Goal: Information Seeking & Learning: Understand process/instructions

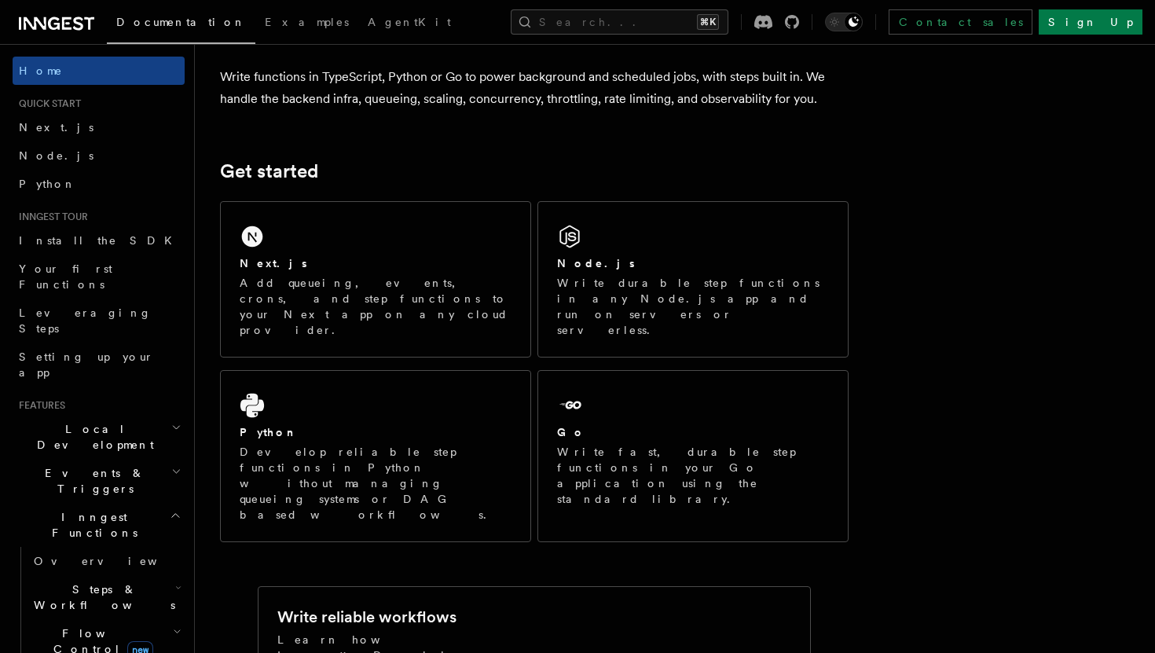
scroll to position [134, 0]
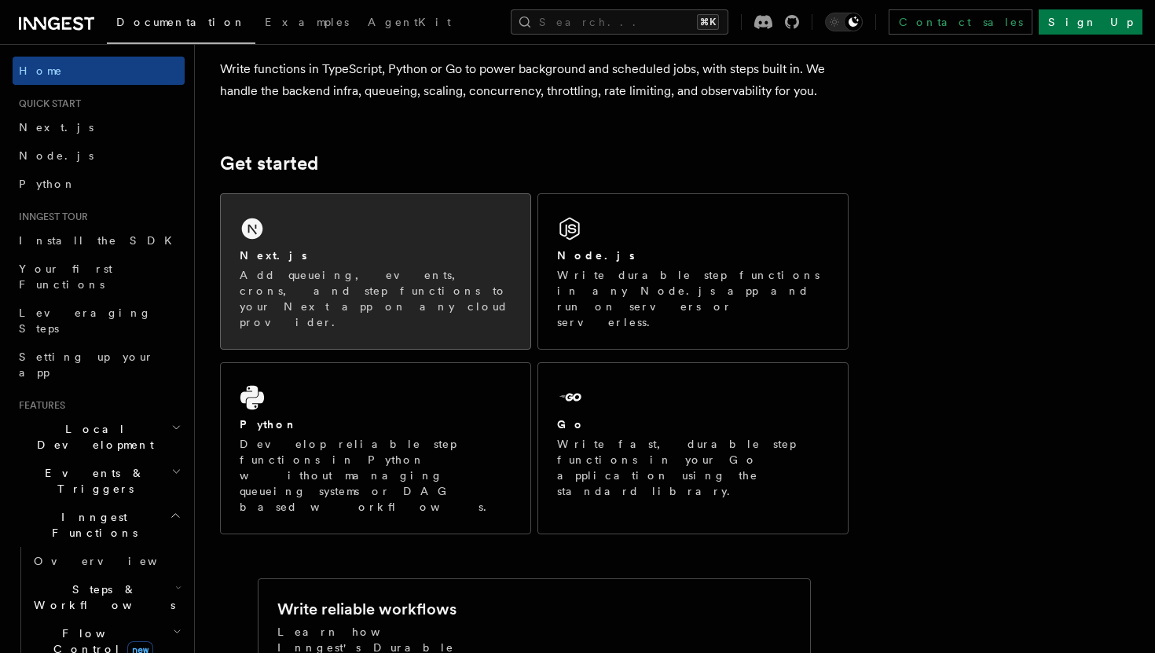
click at [329, 262] on div "Next.js" at bounding box center [376, 255] width 272 height 16
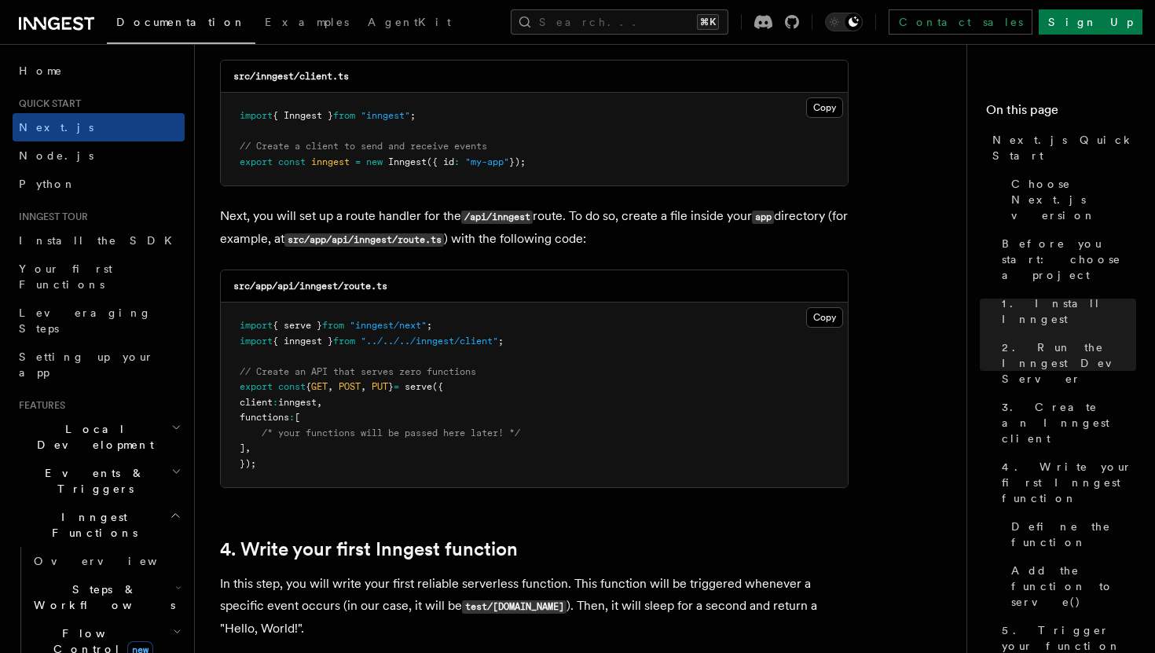
scroll to position [2068, 0]
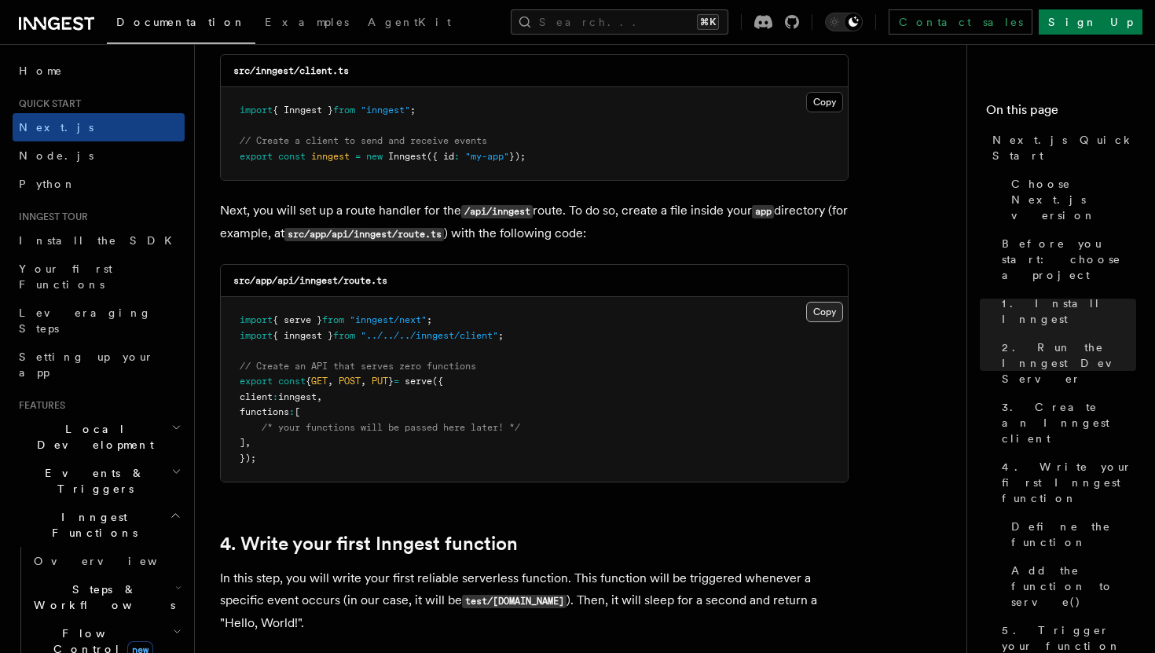
click at [813, 314] on button "Copy Copied" at bounding box center [824, 312] width 37 height 20
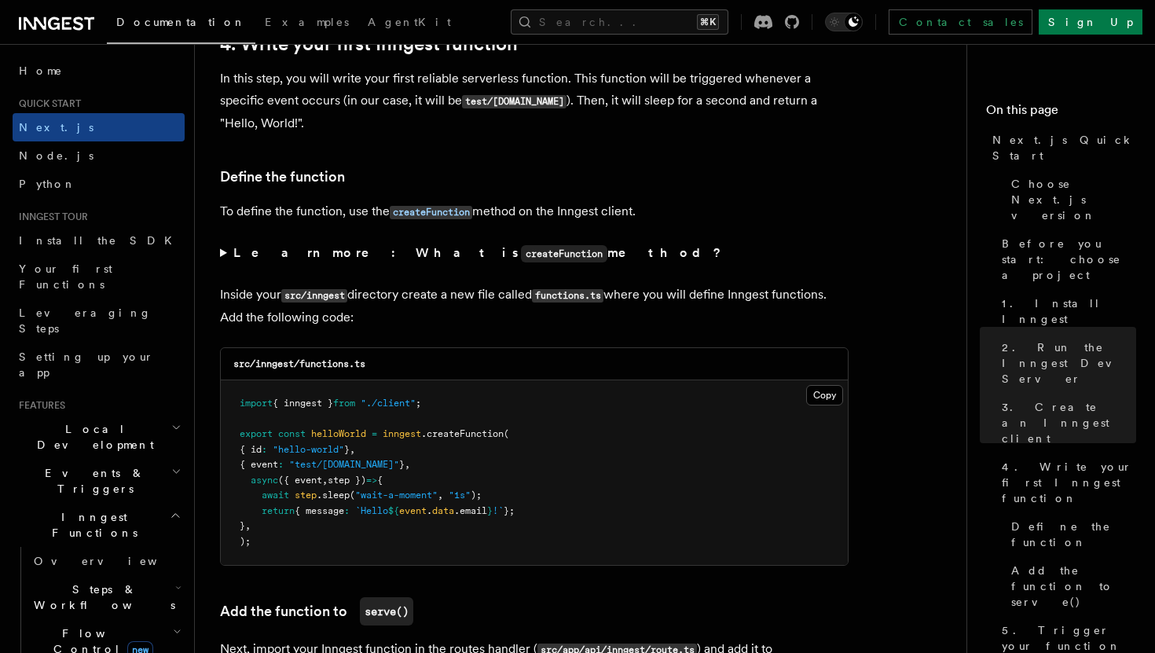
scroll to position [2572, 0]
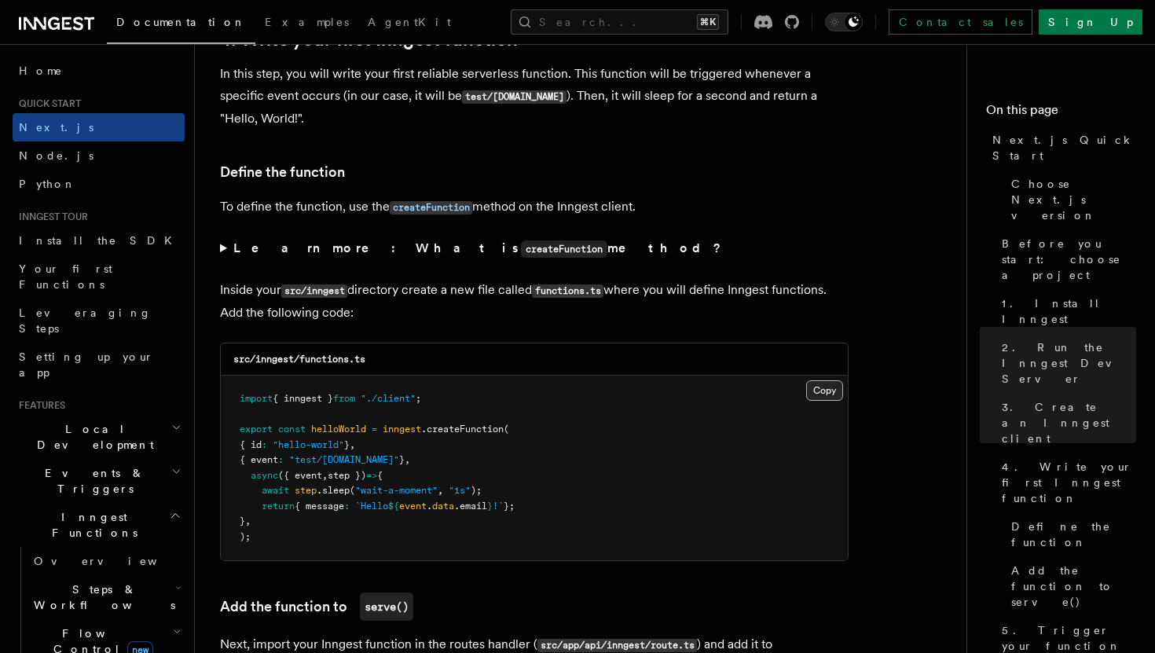
click at [827, 393] on button "Copy Copied" at bounding box center [824, 390] width 37 height 20
